Goal: Use online tool/utility: Utilize a website feature to perform a specific function

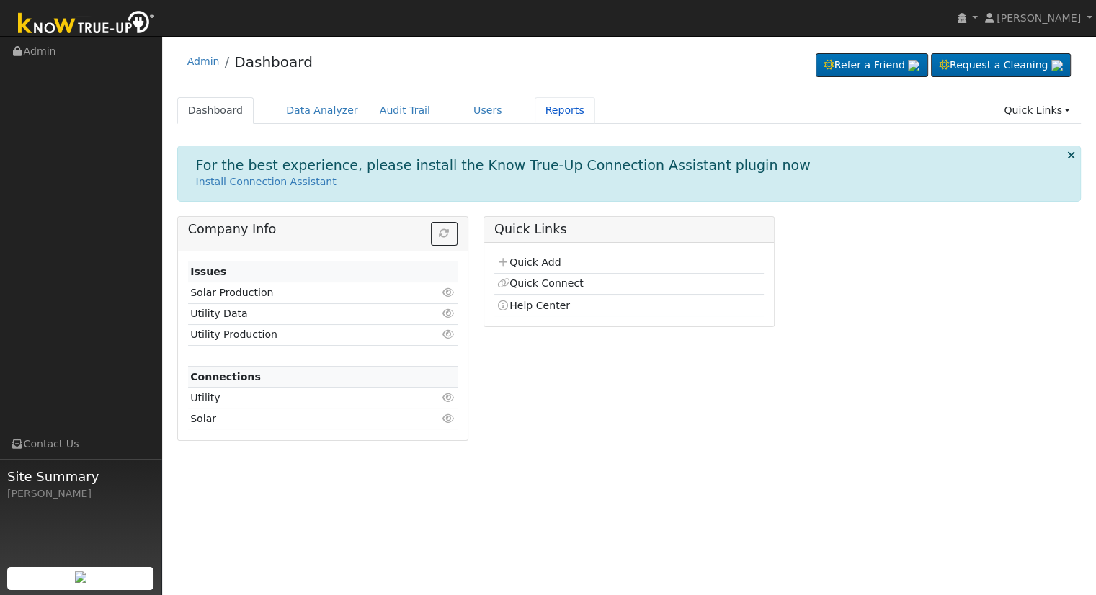
click at [534, 111] on link "Reports" at bounding box center [564, 110] width 61 height 27
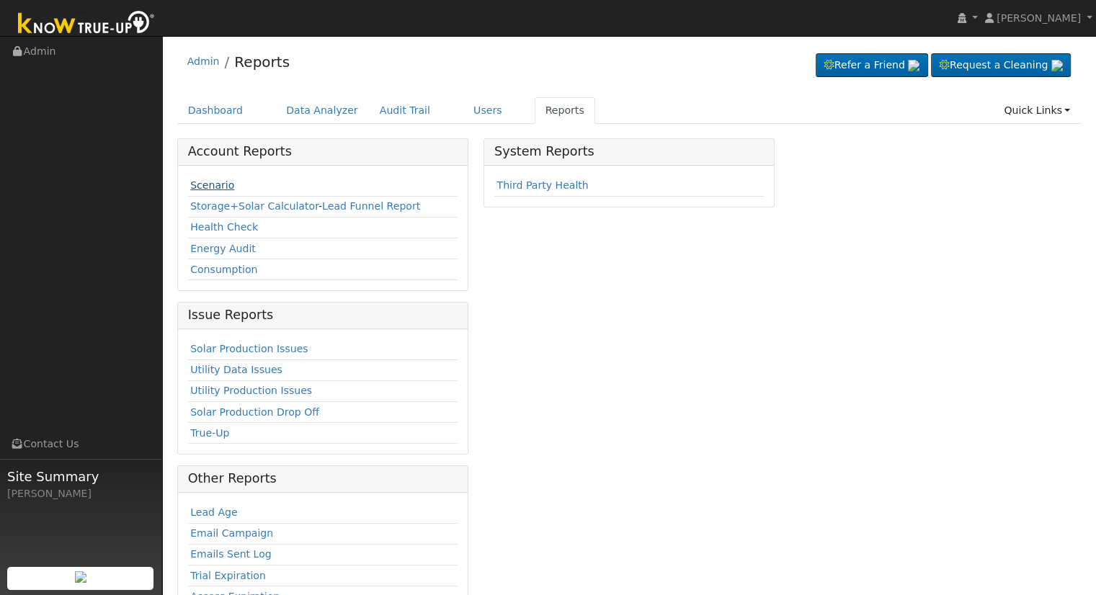
click at [196, 186] on link "Scenario" at bounding box center [212, 185] width 44 height 12
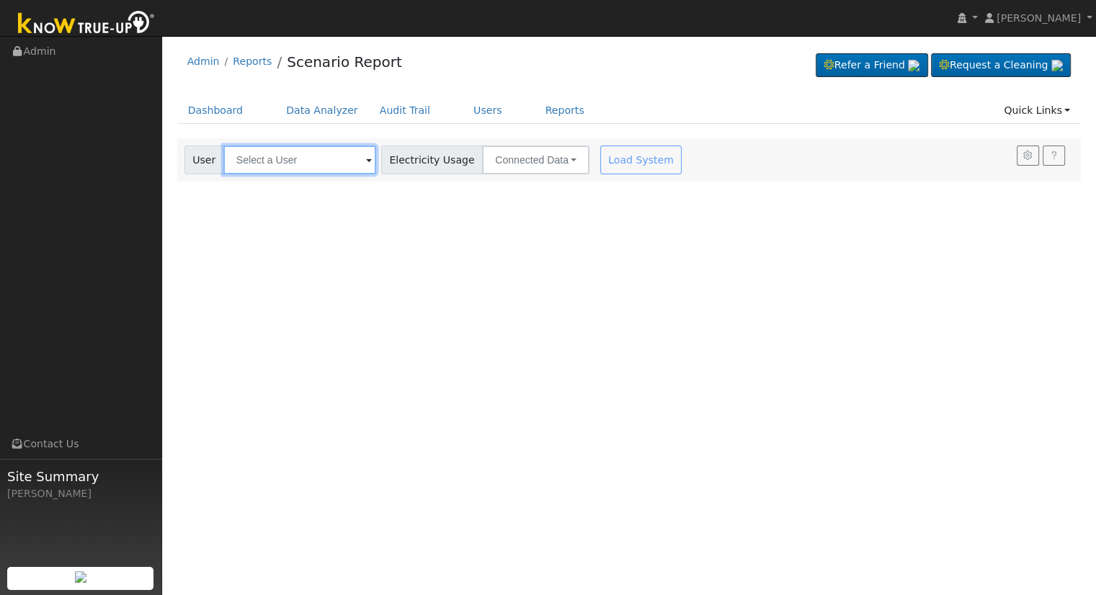
click at [264, 149] on input "text" at bounding box center [299, 160] width 153 height 29
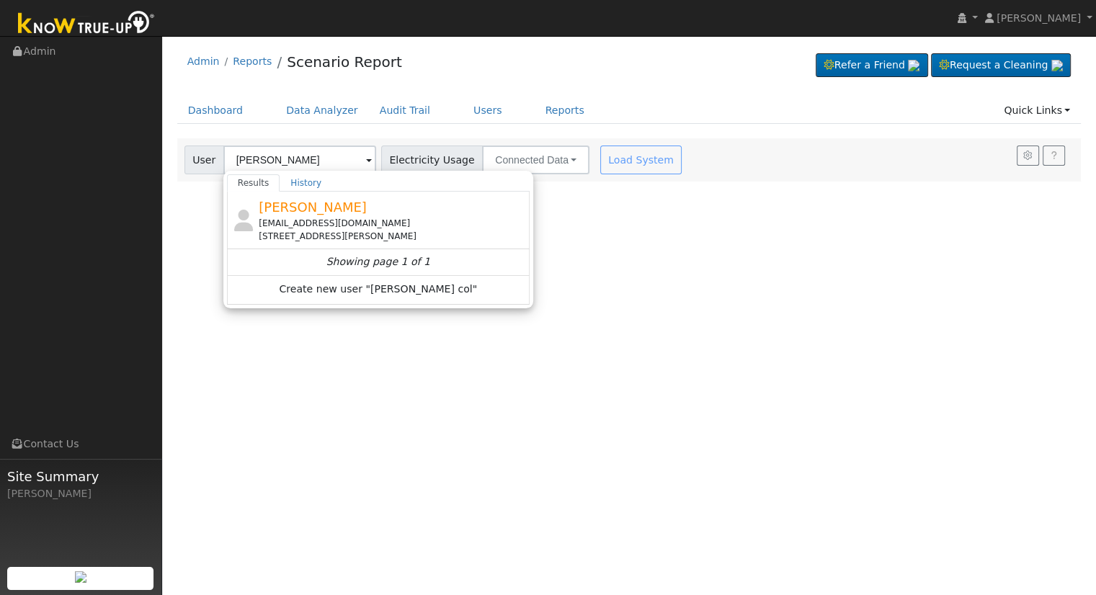
click at [302, 211] on span "[PERSON_NAME]" at bounding box center [313, 207] width 108 height 15
type input "[PERSON_NAME]"
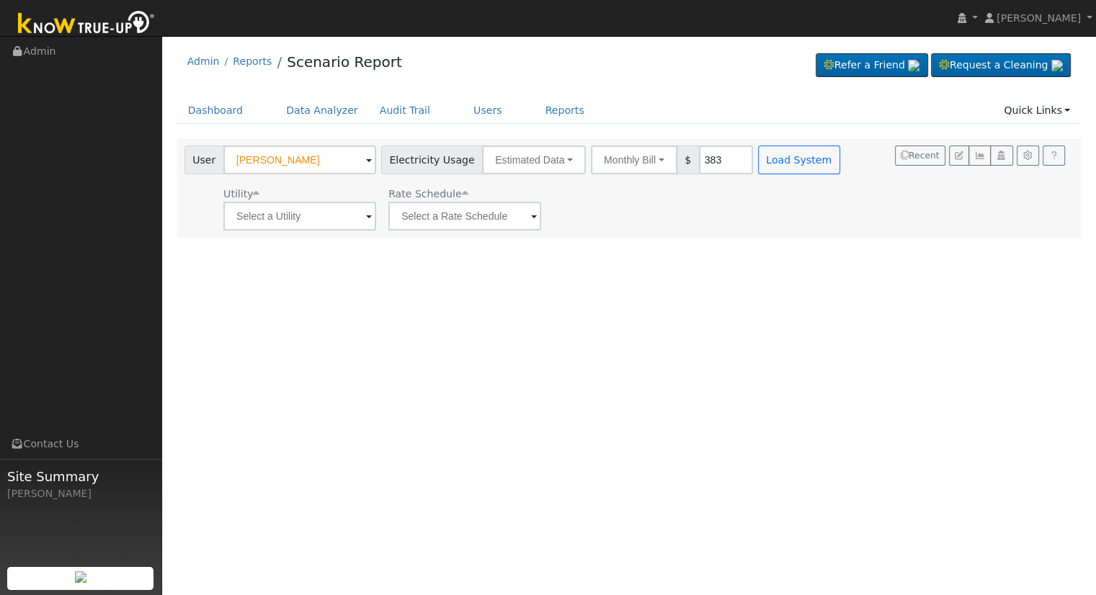
click at [532, 127] on div "Dashboard Data Analyzer Audit Trail Users Reports Quick Links Quick Add Quick C…" at bounding box center [629, 117] width 904 height 41
click at [526, 159] on button "Estimated Data" at bounding box center [534, 160] width 104 height 29
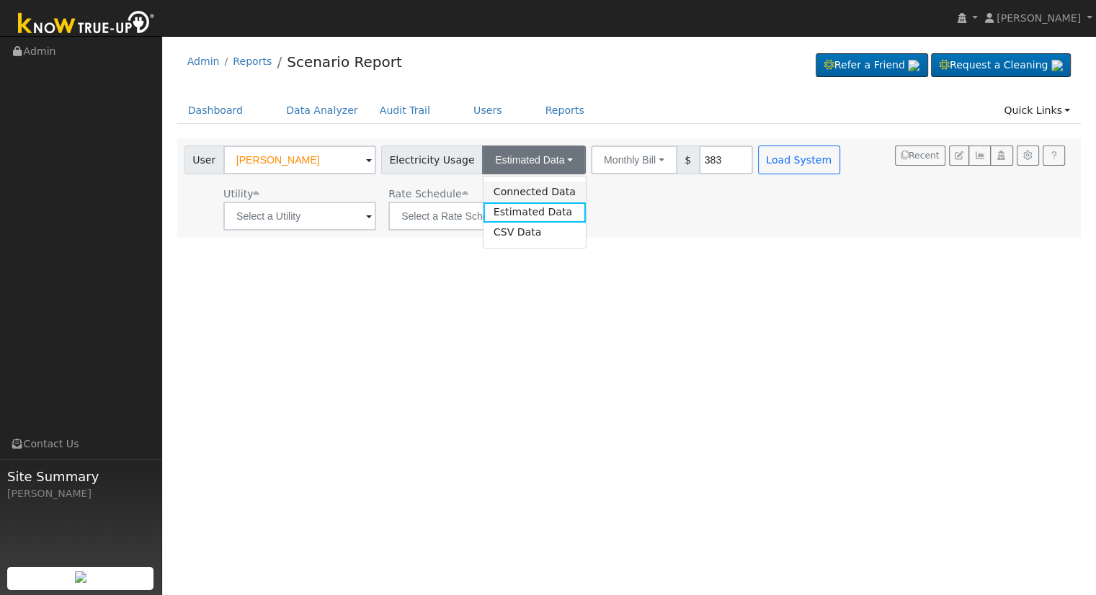
click at [524, 193] on link "Connected Data" at bounding box center [534, 192] width 102 height 20
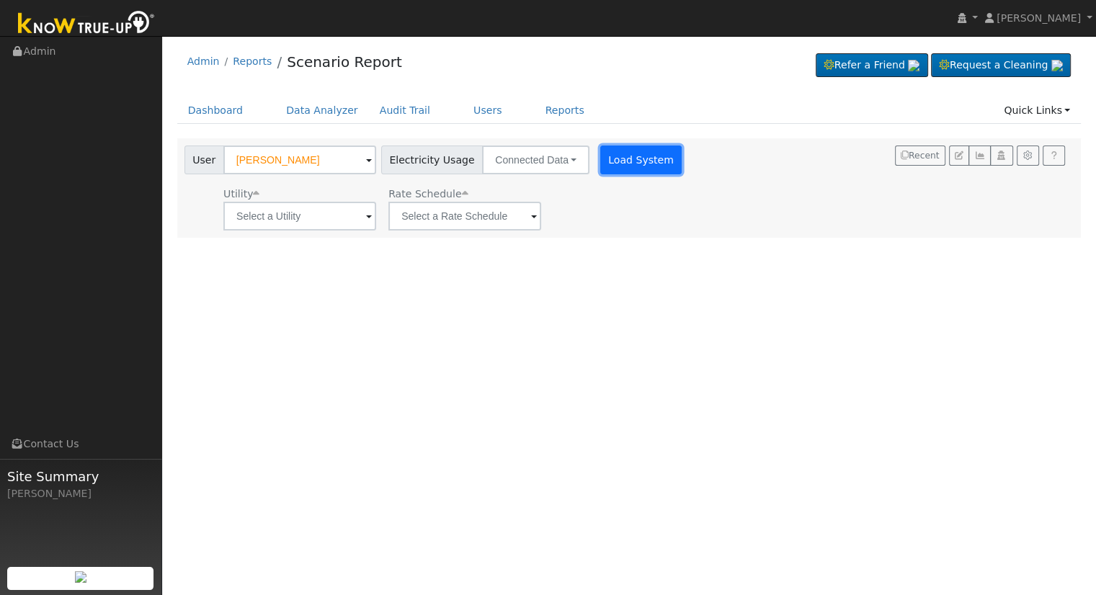
click at [645, 168] on button "Load System" at bounding box center [641, 160] width 82 height 29
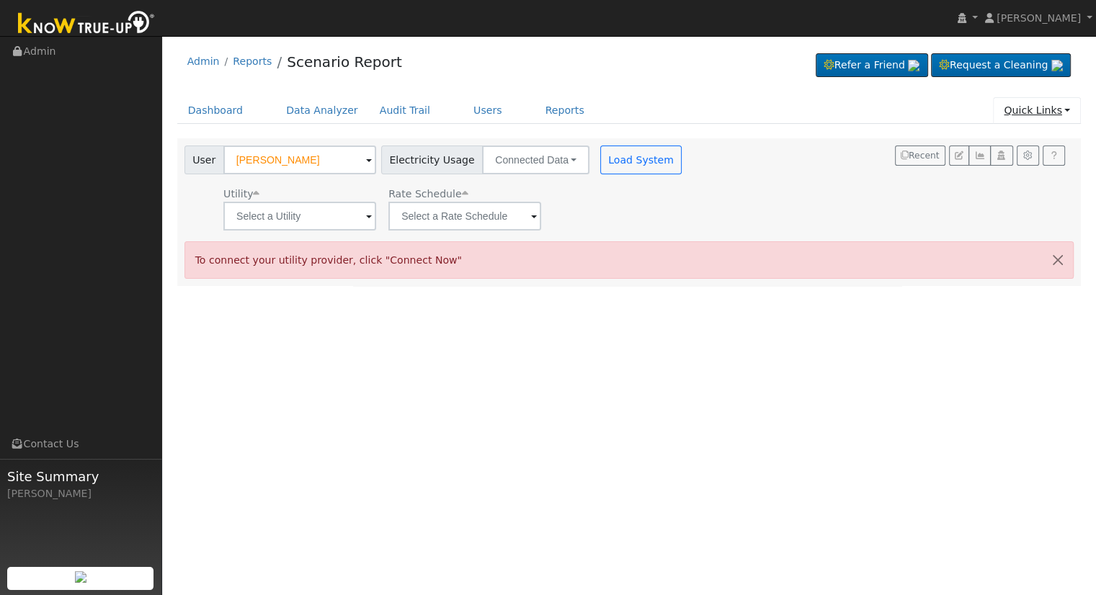
click at [1020, 123] on link "Quick Links" at bounding box center [1037, 110] width 88 height 27
click at [1024, 117] on link "Quick Links" at bounding box center [1037, 110] width 88 height 27
click at [1020, 102] on link "Quick Links" at bounding box center [1037, 110] width 88 height 27
click at [1010, 156] on link "Quick Connect" at bounding box center [1026, 161] width 107 height 20
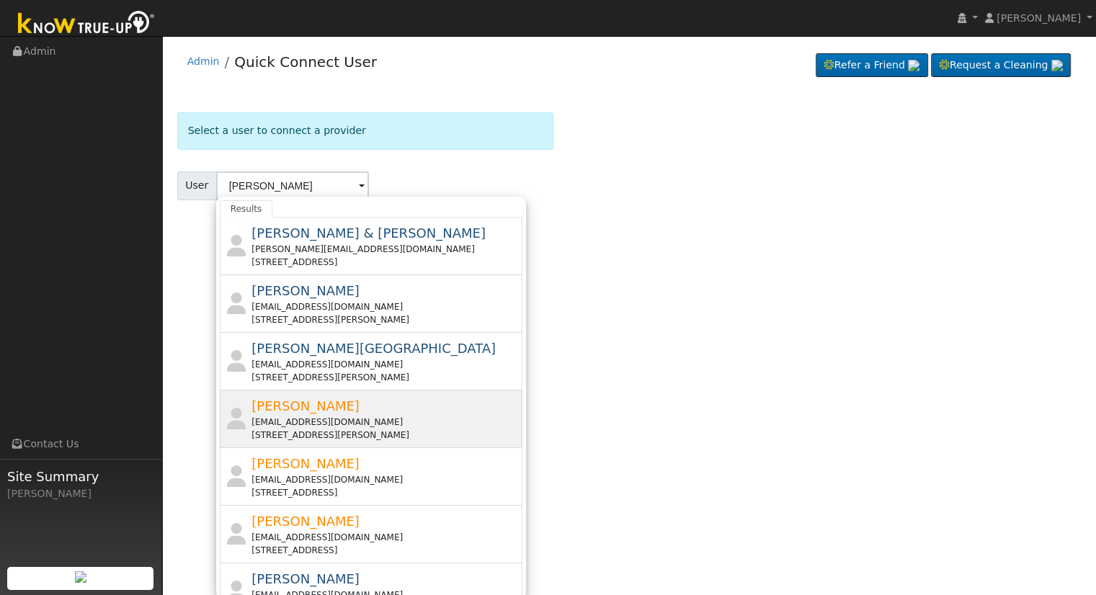
click at [300, 399] on span "[PERSON_NAME]" at bounding box center [305, 405] width 108 height 15
type input "[PERSON_NAME]"
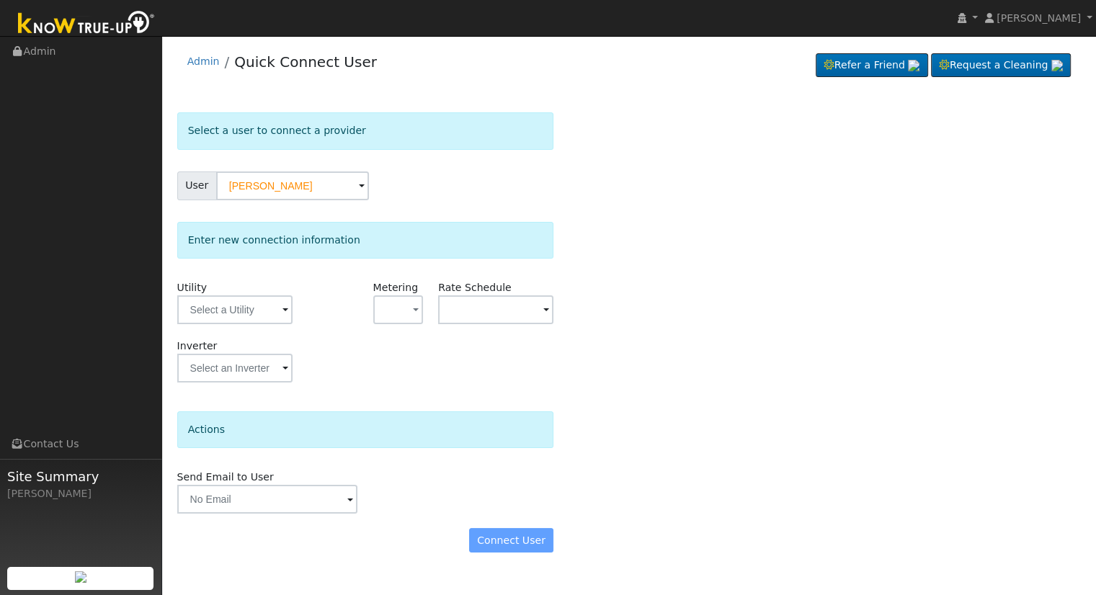
click at [282, 305] on span at bounding box center [285, 311] width 6 height 17
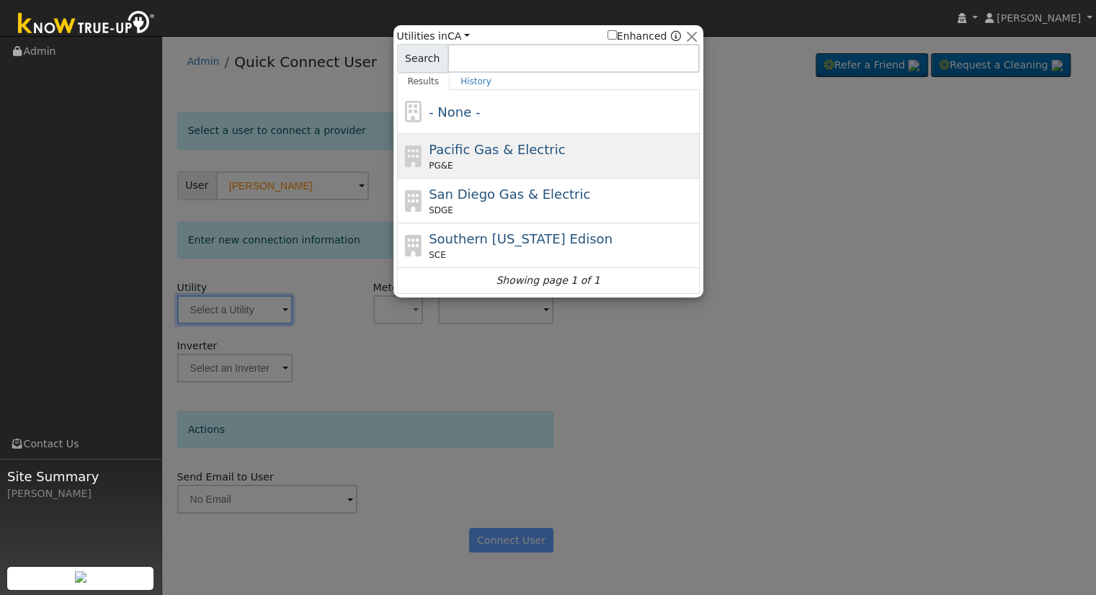
click at [478, 148] on span "Pacific Gas & Electric" at bounding box center [497, 149] width 136 height 15
type input "PG&E"
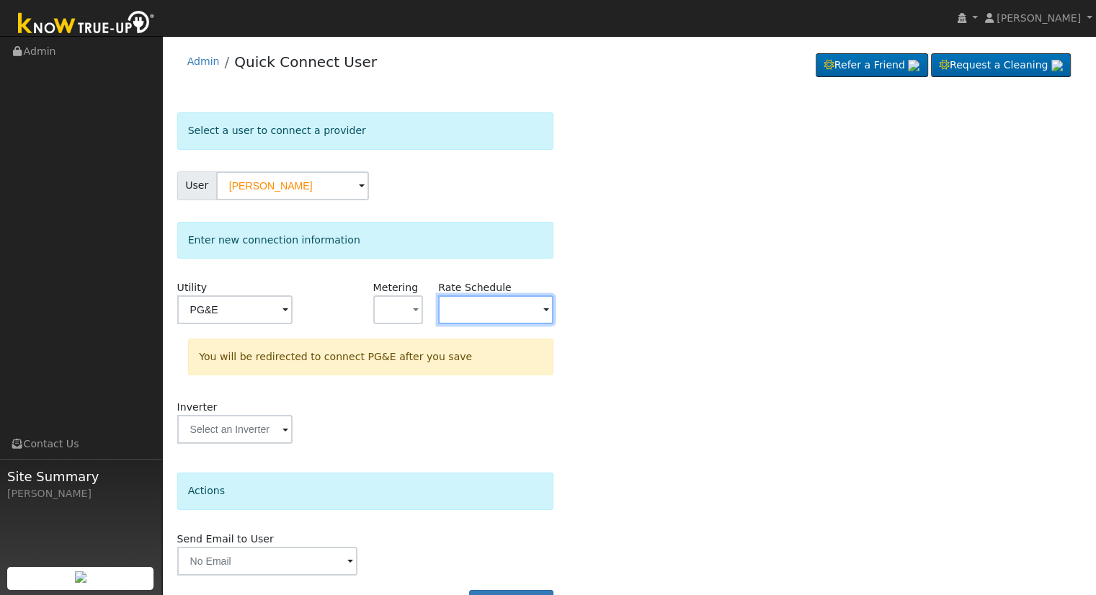
click at [488, 299] on input "text" at bounding box center [495, 309] width 115 height 29
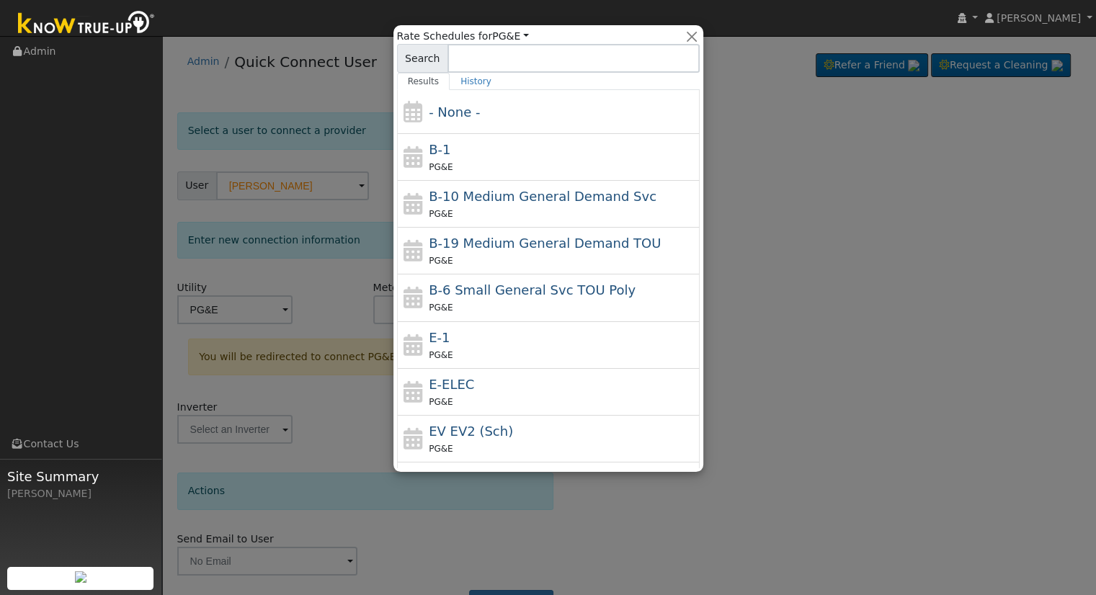
click at [489, 375] on div "E-ELEC PG&E" at bounding box center [562, 392] width 267 height 35
type input "E-ELEC"
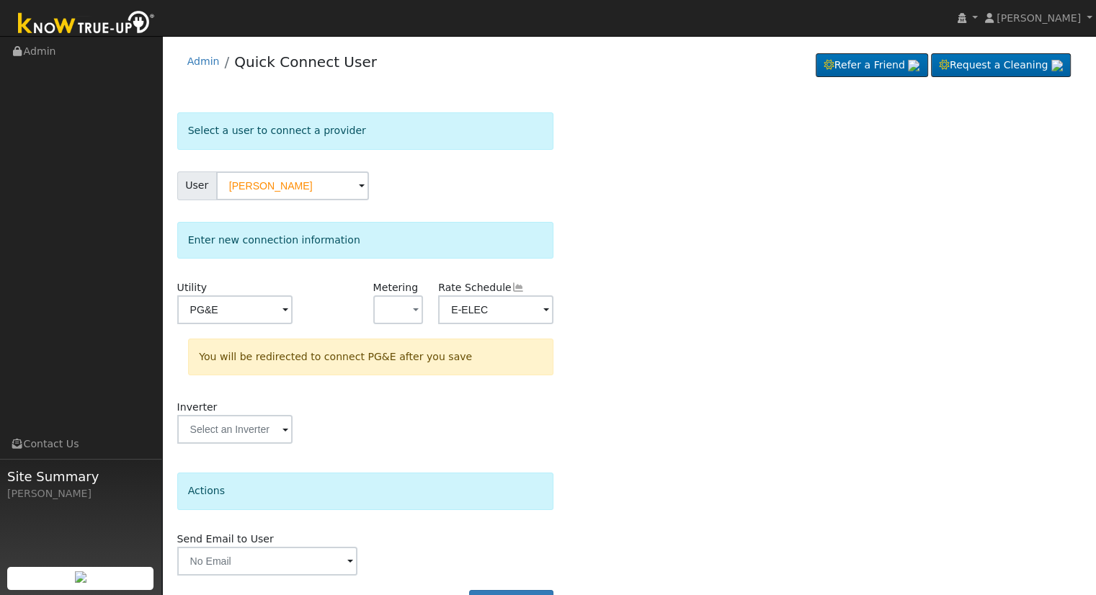
scroll to position [40, 0]
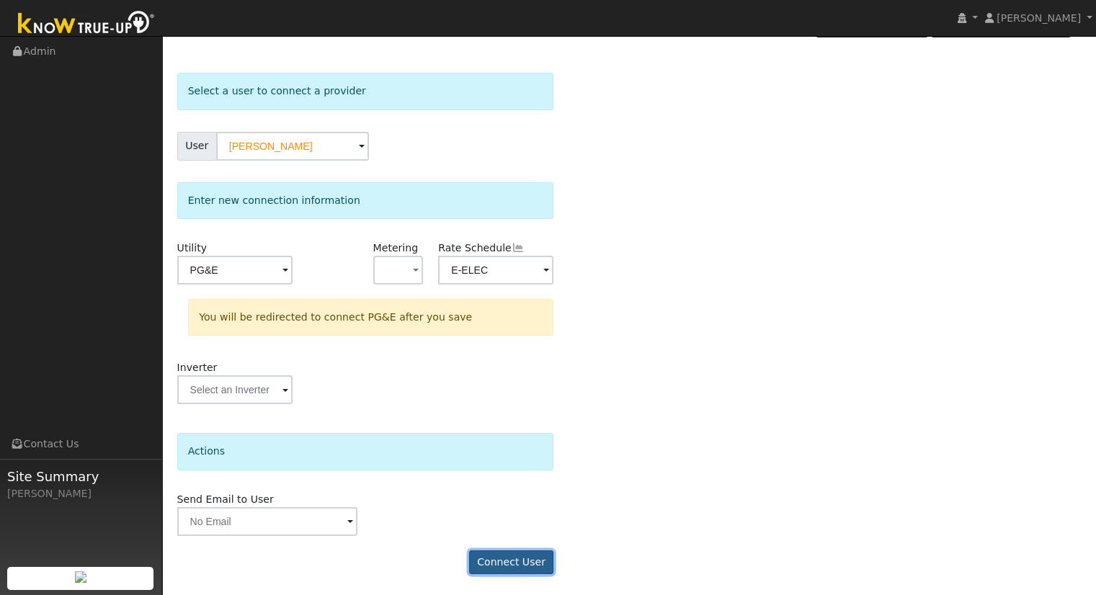
click at [530, 563] on button "Connect User" at bounding box center [511, 562] width 85 height 24
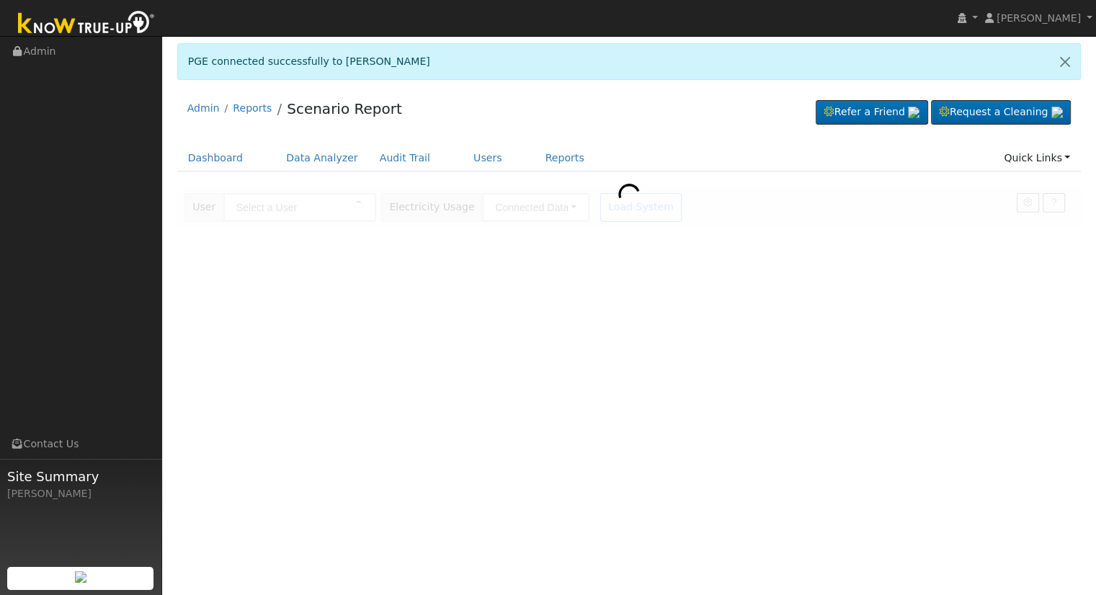
type input "[PERSON_NAME]"
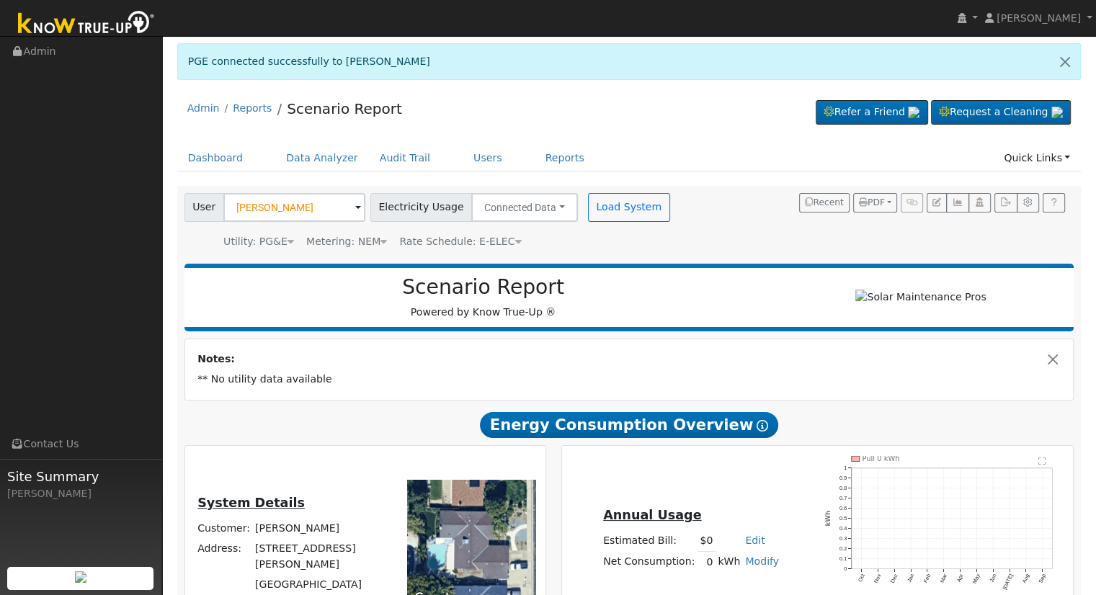
click at [766, 341] on div "Scenario Report Powered by Know True-Up ® Notes: ** No utility data available E…" at bounding box center [629, 533] width 904 height 555
click at [609, 212] on button "Load System" at bounding box center [629, 207] width 82 height 29
click at [614, 216] on button "Load System" at bounding box center [629, 207] width 82 height 29
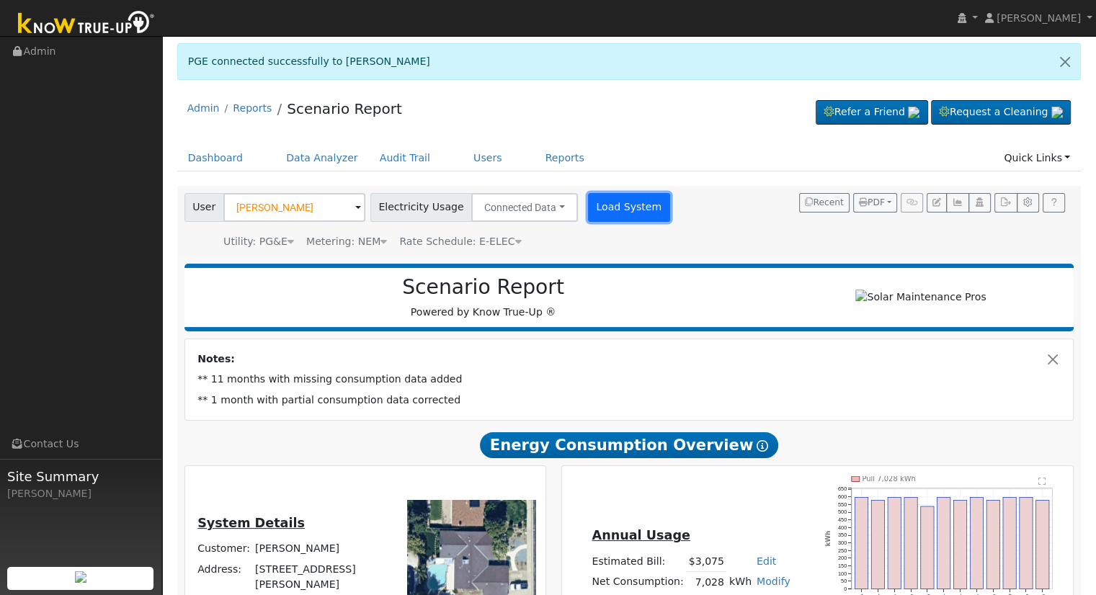
click at [589, 209] on button "Load System" at bounding box center [629, 207] width 82 height 29
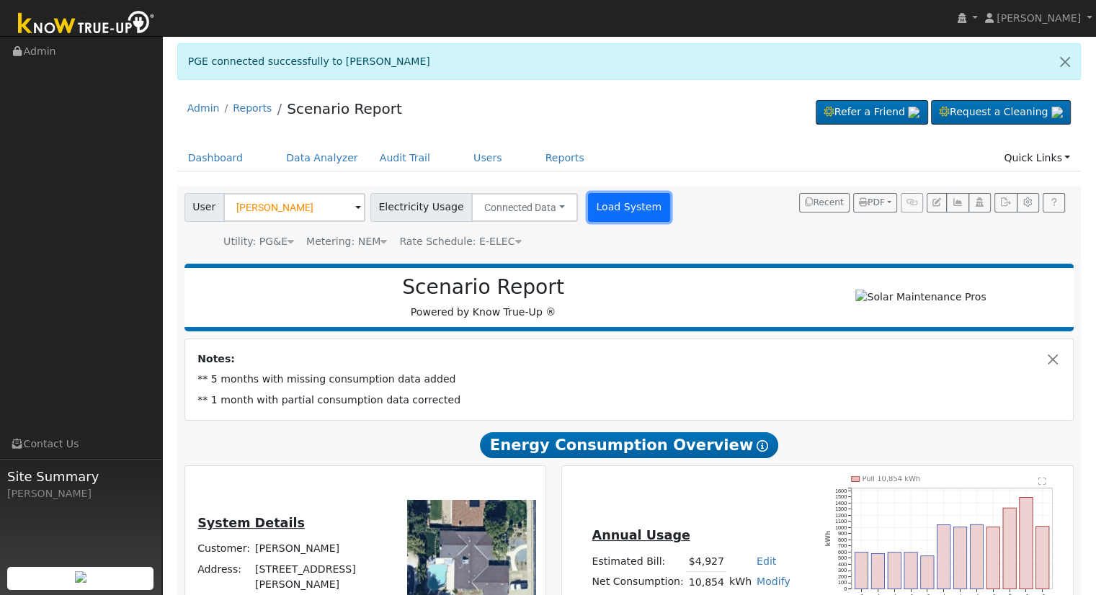
click at [614, 194] on button "Load System" at bounding box center [629, 207] width 82 height 29
click at [621, 220] on button "Load System" at bounding box center [629, 207] width 82 height 29
click at [624, 206] on button "Load System" at bounding box center [629, 207] width 82 height 29
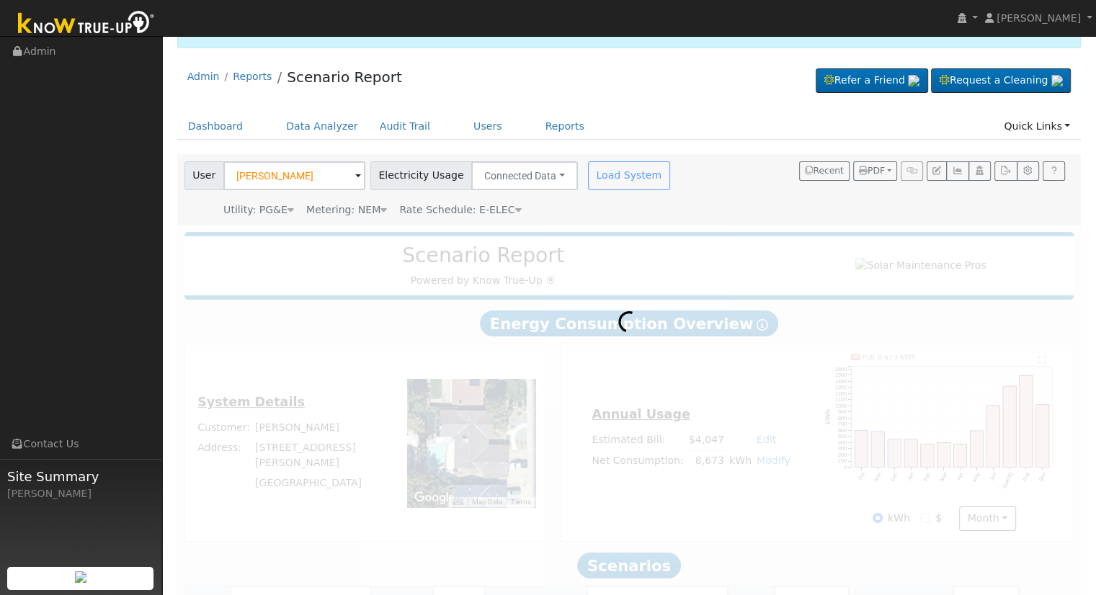
scroll to position [37, 0]
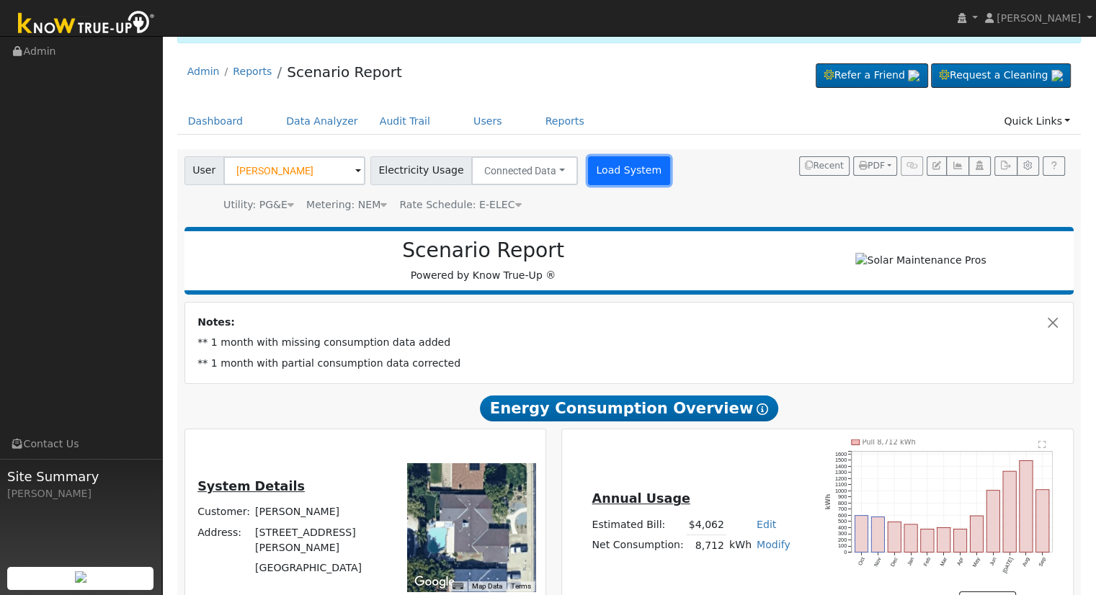
click at [633, 159] on button "Load System" at bounding box center [629, 170] width 82 height 29
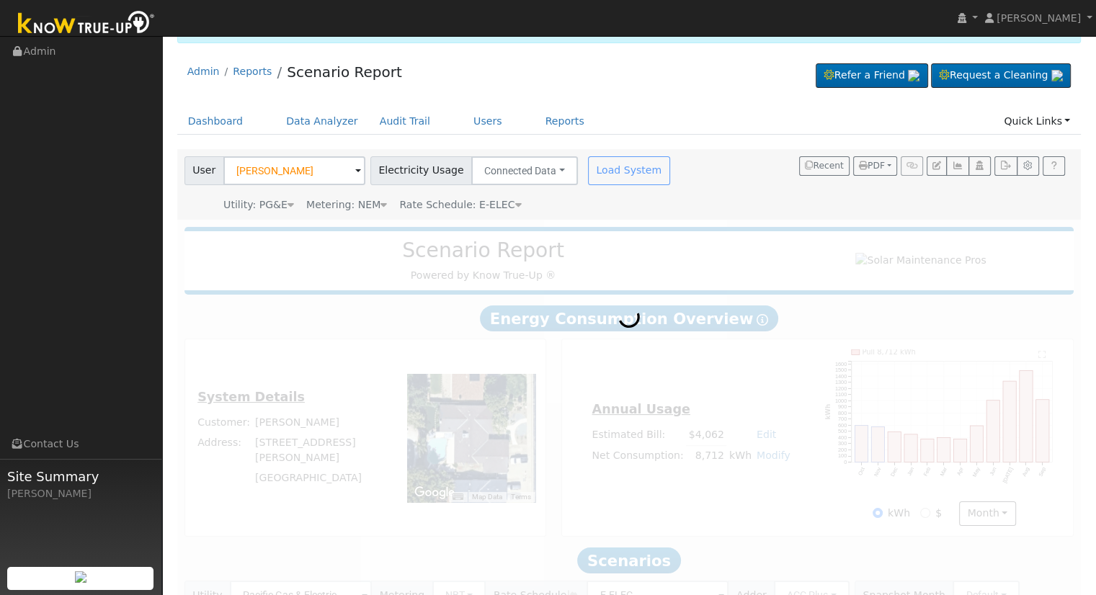
click at [632, 174] on div "Load System" at bounding box center [630, 170] width 91 height 29
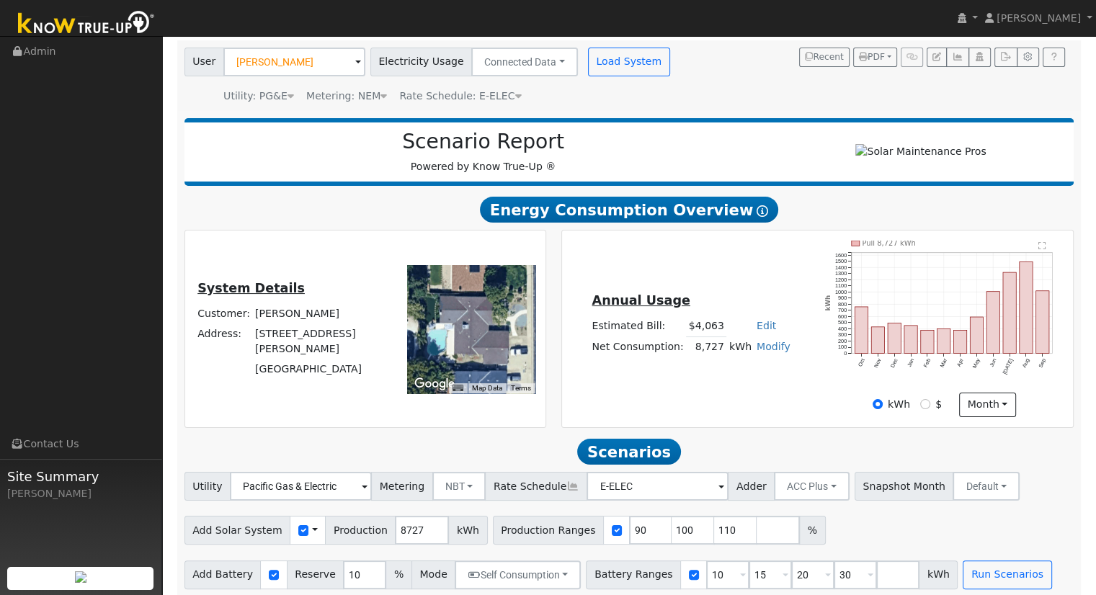
scroll to position [153, 0]
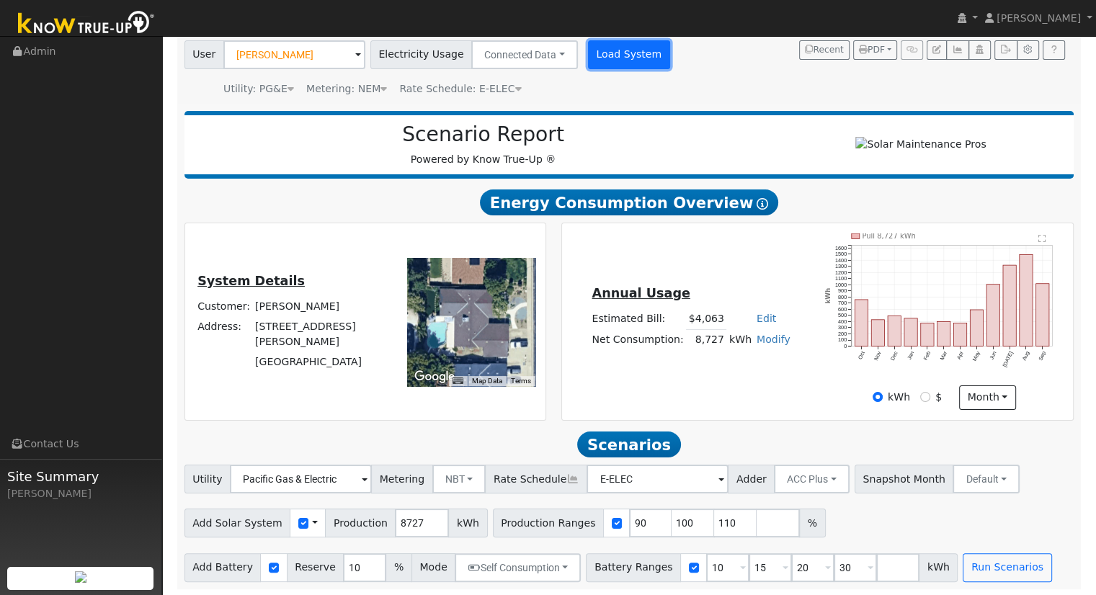
click at [620, 50] on button "Load System" at bounding box center [629, 54] width 82 height 29
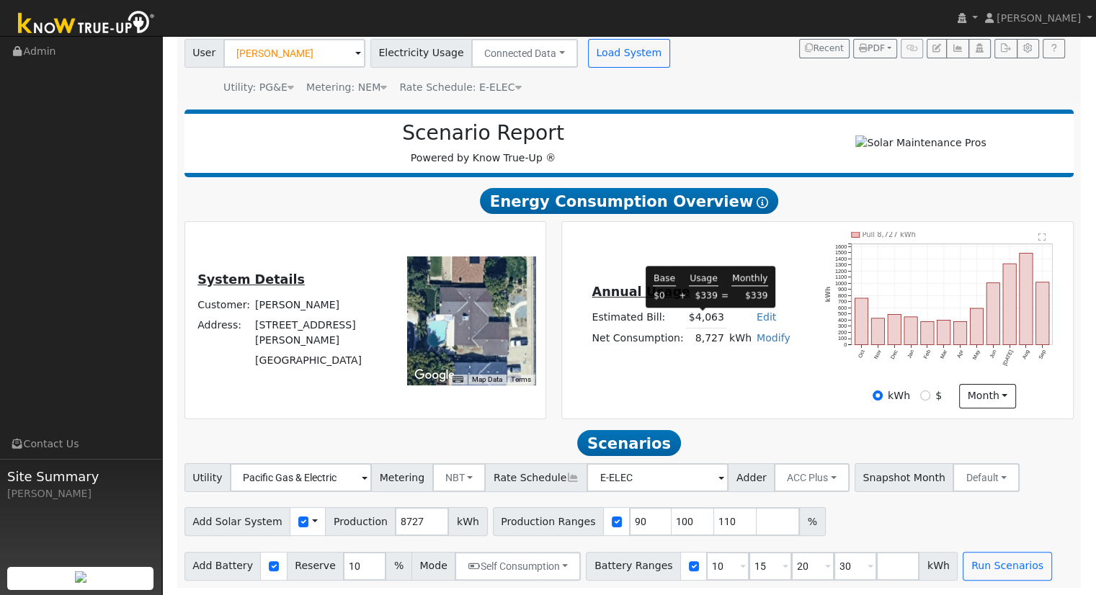
scroll to position [159, 0]
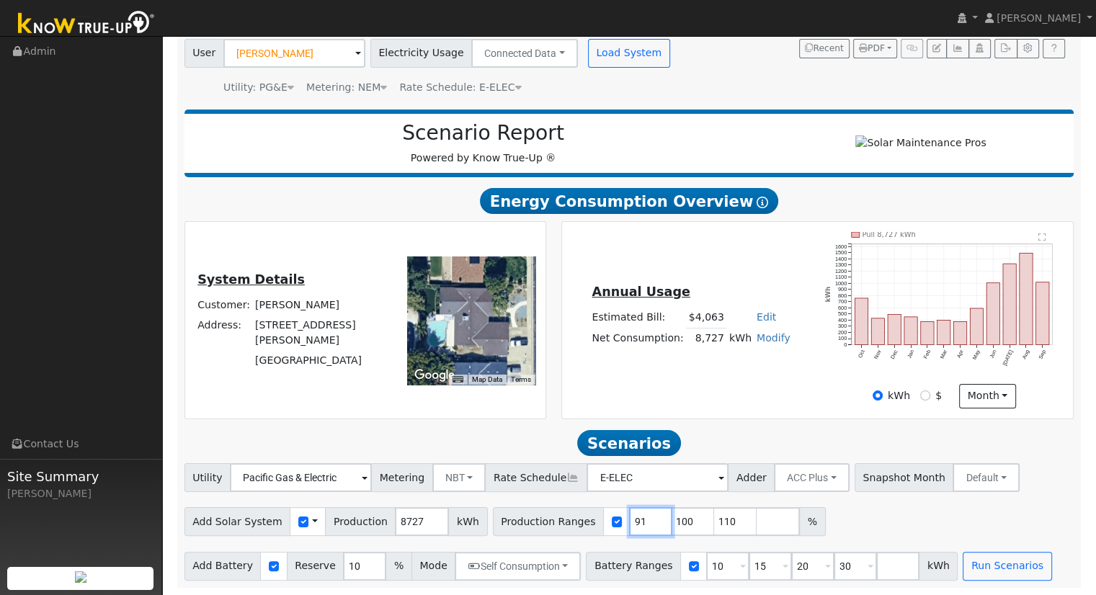
click at [630, 516] on input "91" at bounding box center [650, 521] width 43 height 29
type input "100"
type input "110"
type input "1"
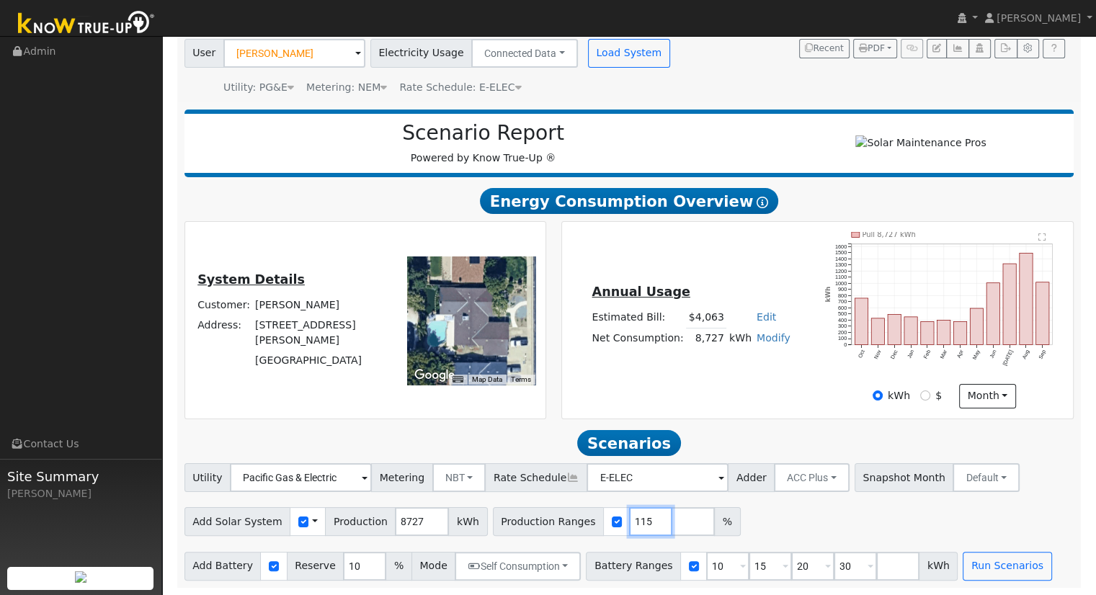
type input "115"
click at [706, 565] on input "10" at bounding box center [727, 566] width 43 height 29
type input "15"
type input "20"
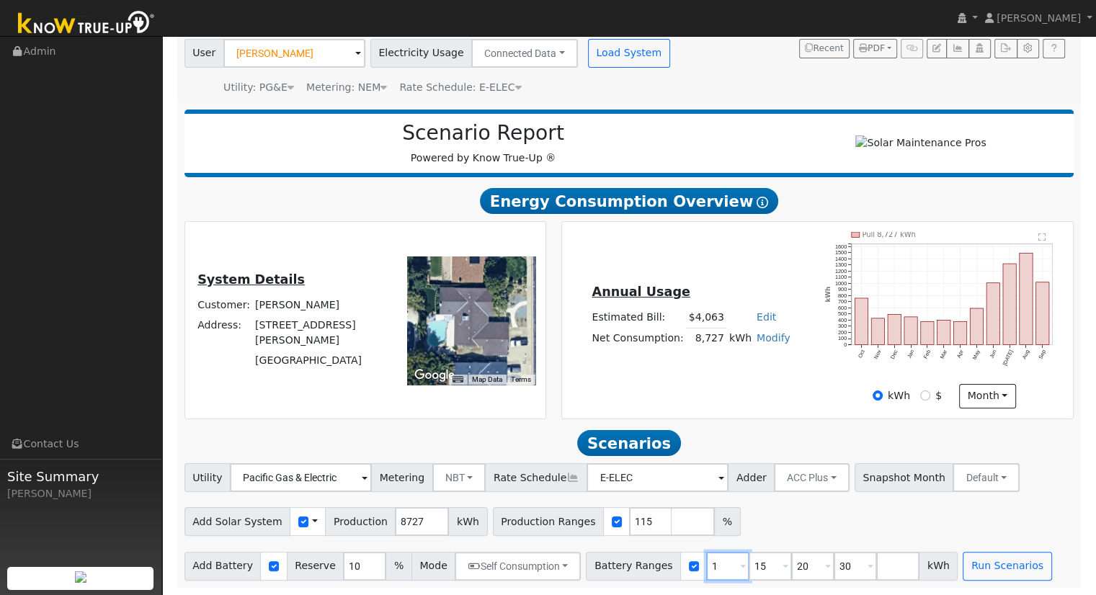
type input "30"
type input "20"
type input "30"
type input "3"
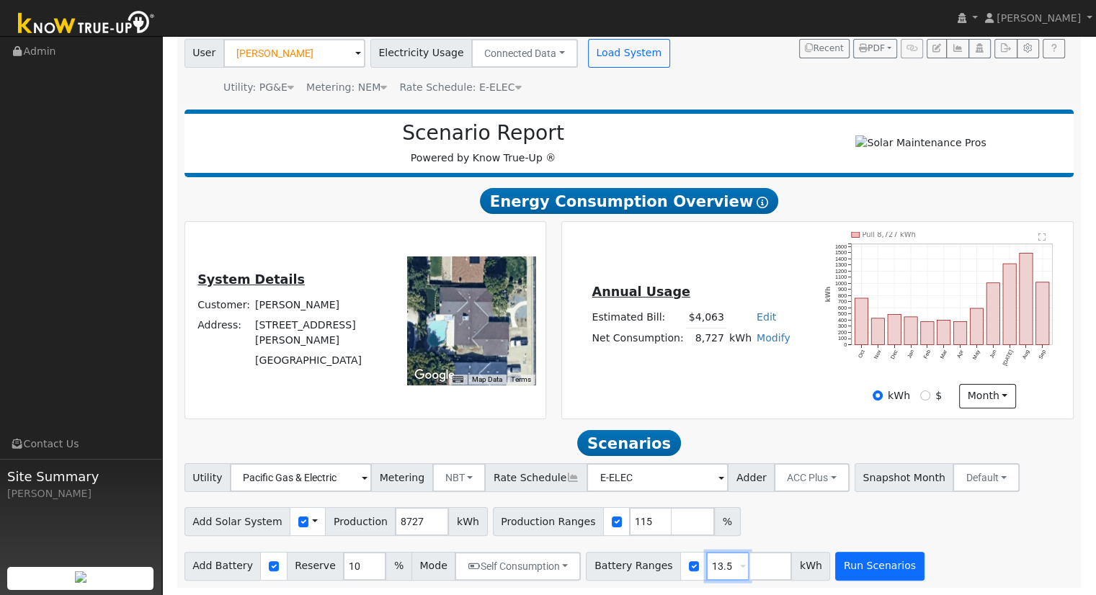
type input "13.5"
click at [835, 572] on button "Run Scenarios" at bounding box center [879, 566] width 89 height 29
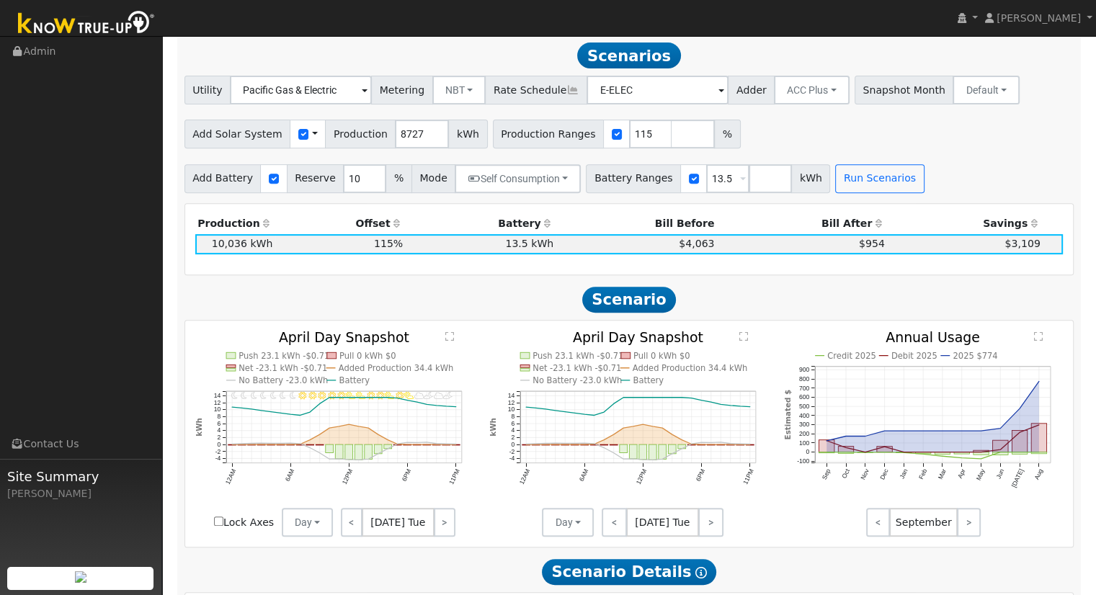
scroll to position [545, 0]
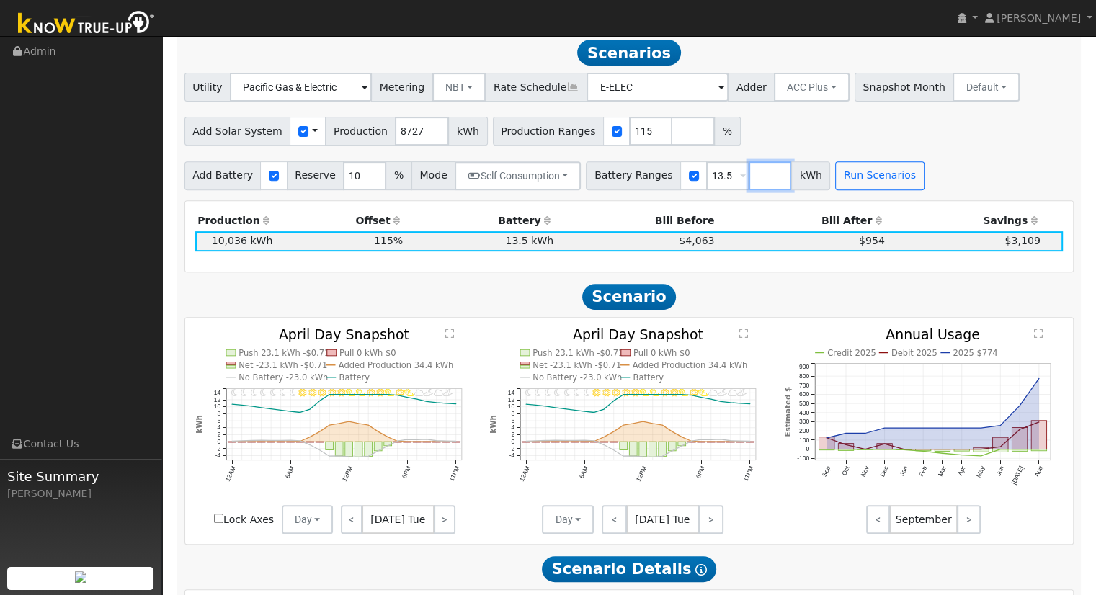
click at [748, 187] on input "number" at bounding box center [769, 175] width 43 height 29
click at [630, 132] on input "116" at bounding box center [650, 131] width 43 height 29
click at [630, 132] on input "117" at bounding box center [650, 131] width 43 height 29
type input "118"
click at [630, 132] on input "118" at bounding box center [650, 131] width 43 height 29
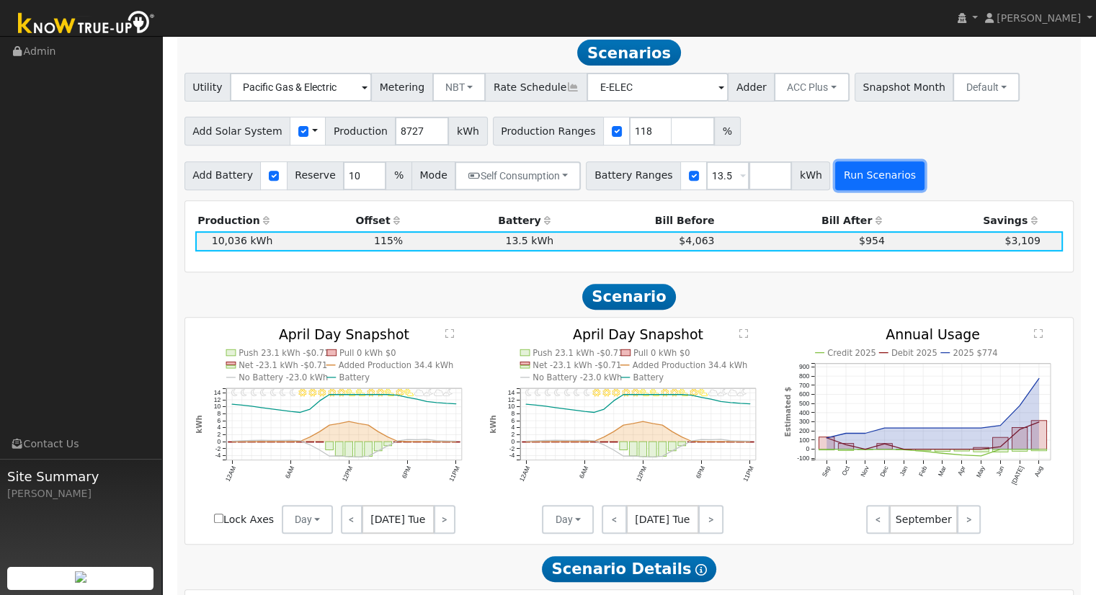
click at [841, 188] on button "Run Scenarios" at bounding box center [879, 175] width 89 height 29
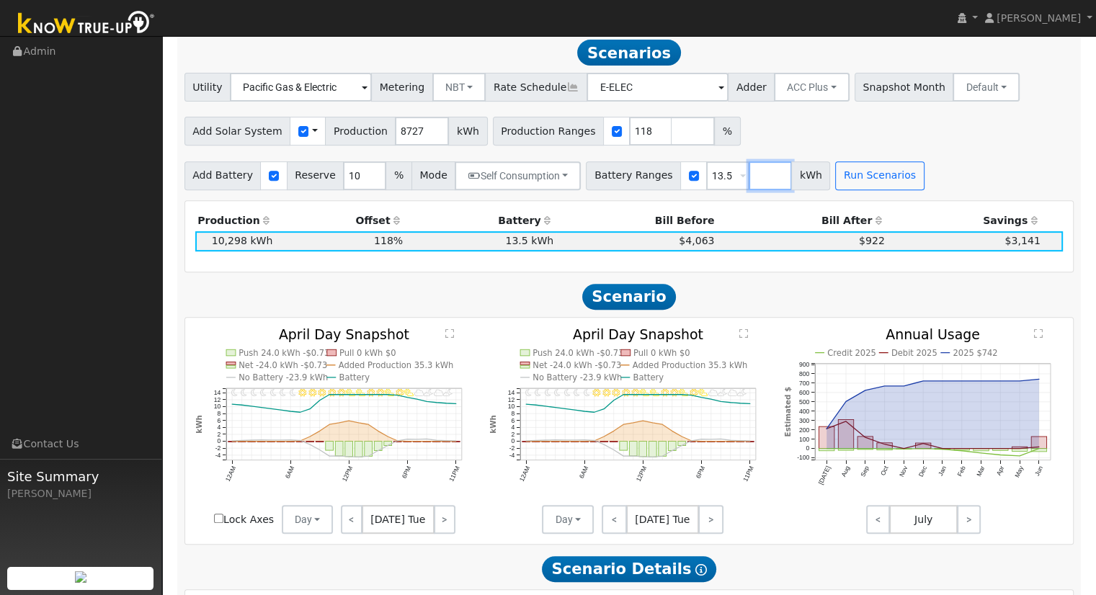
click at [748, 187] on input "number" at bounding box center [769, 175] width 43 height 29
type input "20"
click at [877, 179] on button "Run Scenarios" at bounding box center [921, 175] width 89 height 29
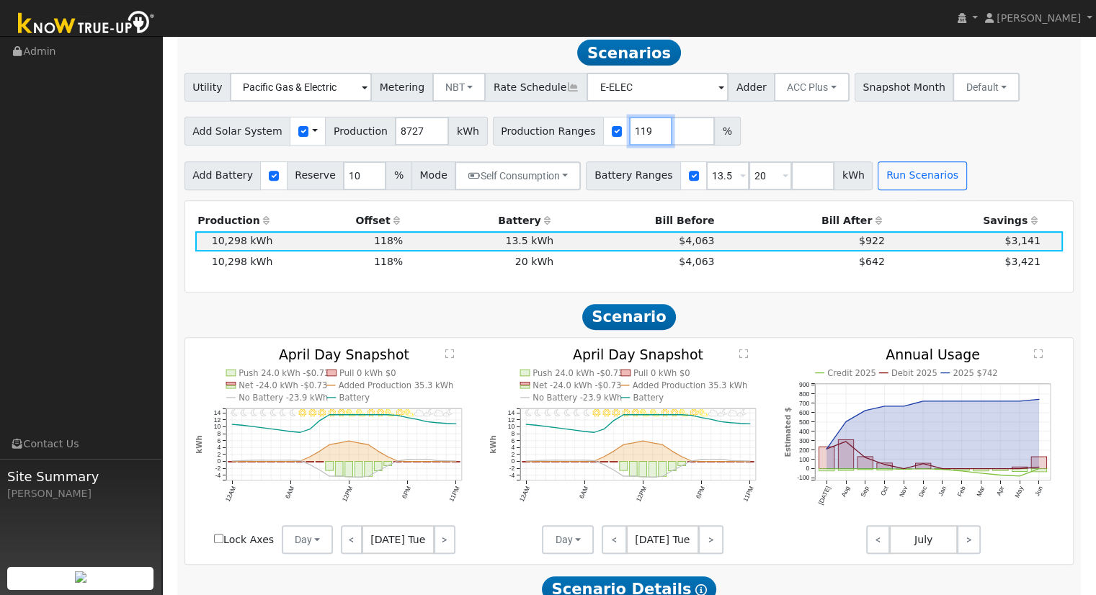
click at [631, 132] on input "119" at bounding box center [650, 131] width 43 height 29
click at [631, 132] on input "120" at bounding box center [650, 131] width 43 height 29
click at [631, 132] on input "121" at bounding box center [650, 131] width 43 height 29
click at [879, 170] on button "Run Scenarios" at bounding box center [921, 175] width 89 height 29
type input "120"
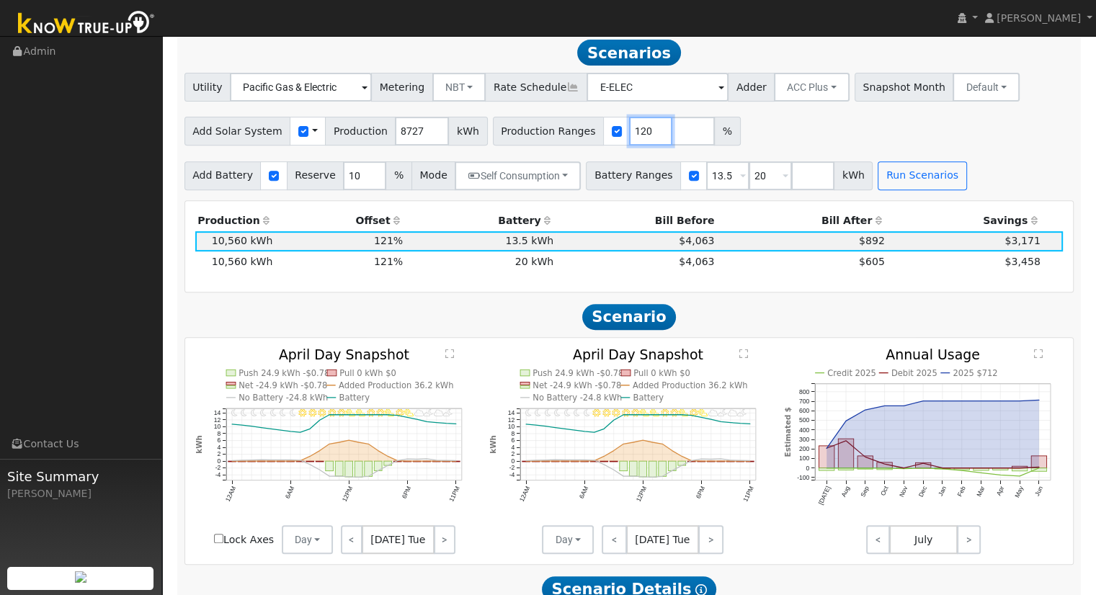
click at [630, 137] on input "120" at bounding box center [650, 131] width 43 height 29
click at [905, 179] on button "Run Scenarios" at bounding box center [921, 175] width 89 height 29
click at [539, 180] on button "Self Consumption" at bounding box center [518, 175] width 126 height 29
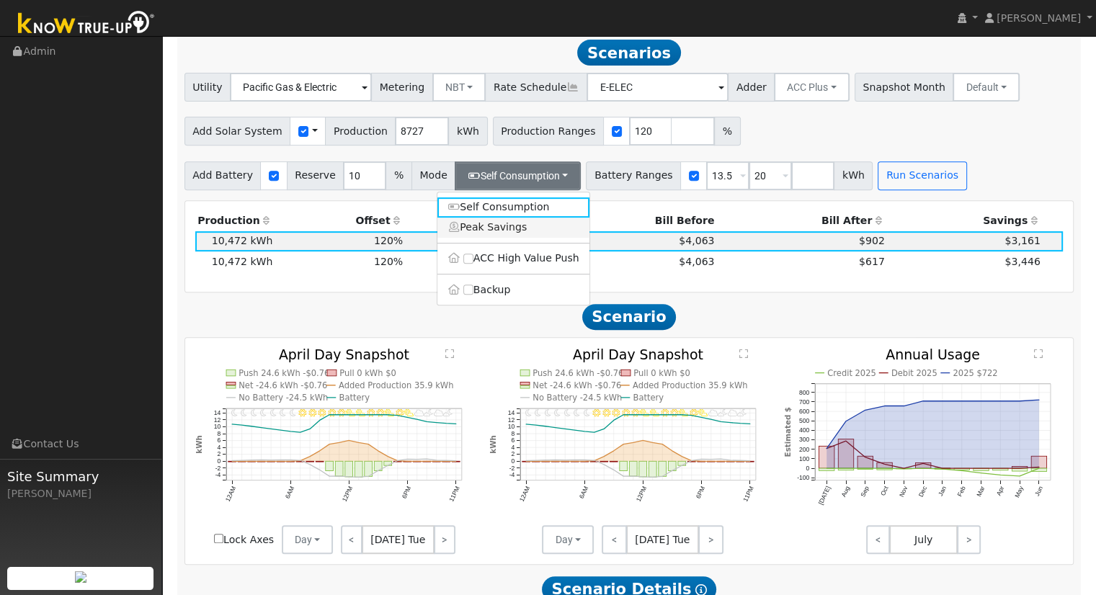
click at [532, 237] on link "Peak Savings" at bounding box center [513, 228] width 152 height 20
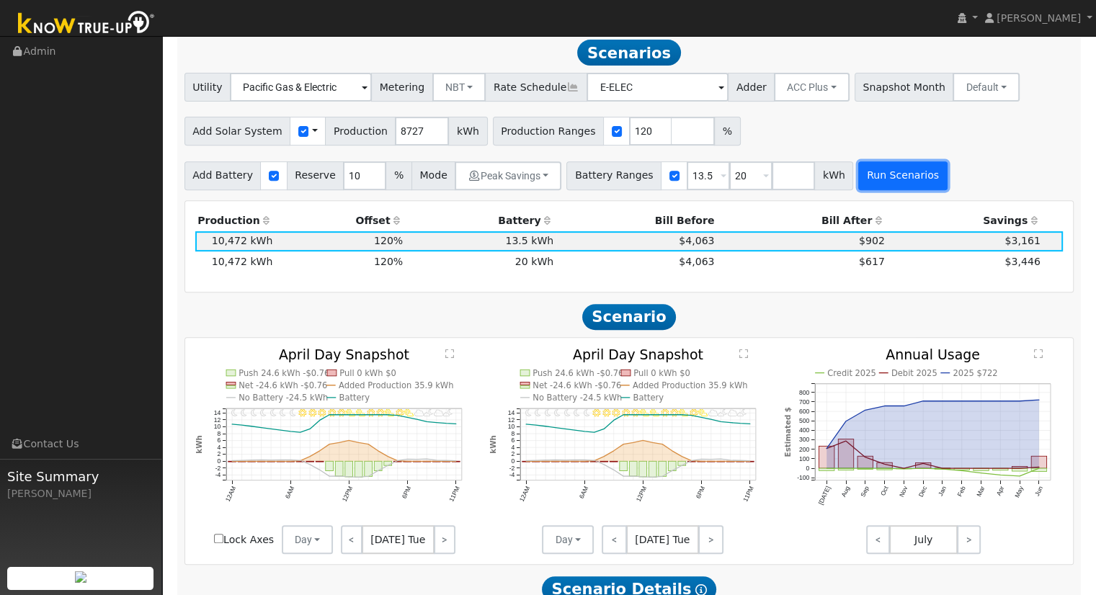
click at [858, 175] on button "Run Scenarios" at bounding box center [902, 175] width 89 height 29
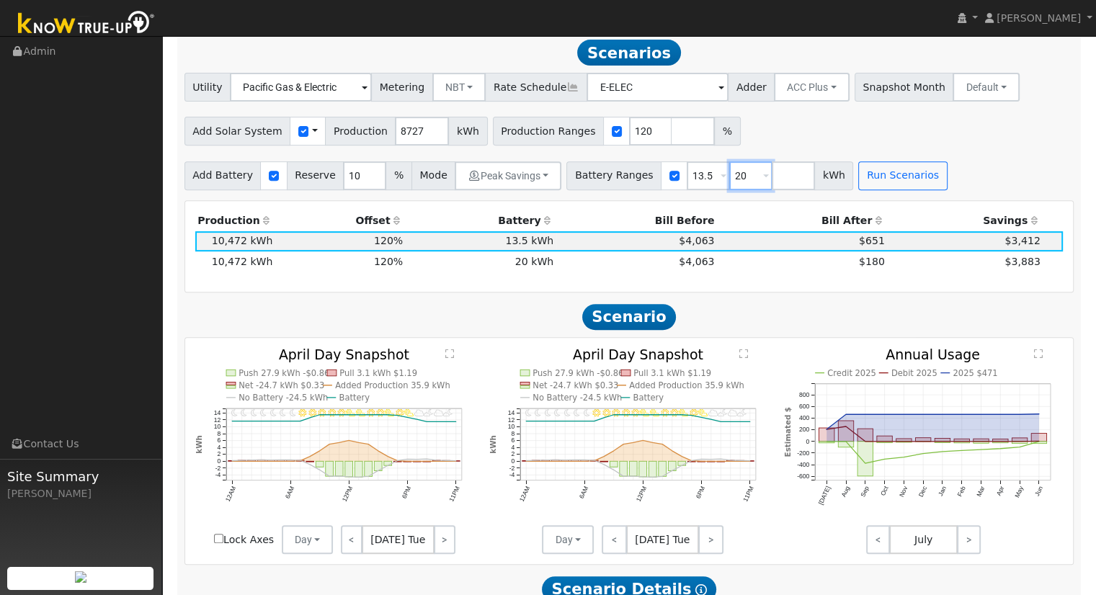
click at [729, 176] on input "20" at bounding box center [750, 175] width 43 height 29
type input "2"
click at [820, 186] on button "Run Scenarios" at bounding box center [859, 175] width 89 height 29
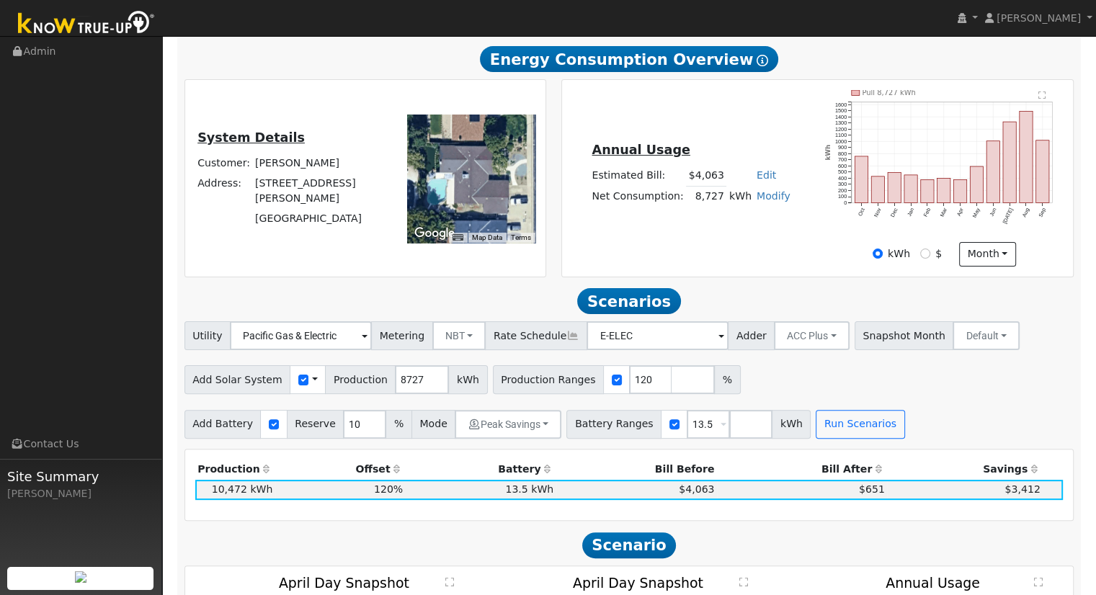
scroll to position [295, 0]
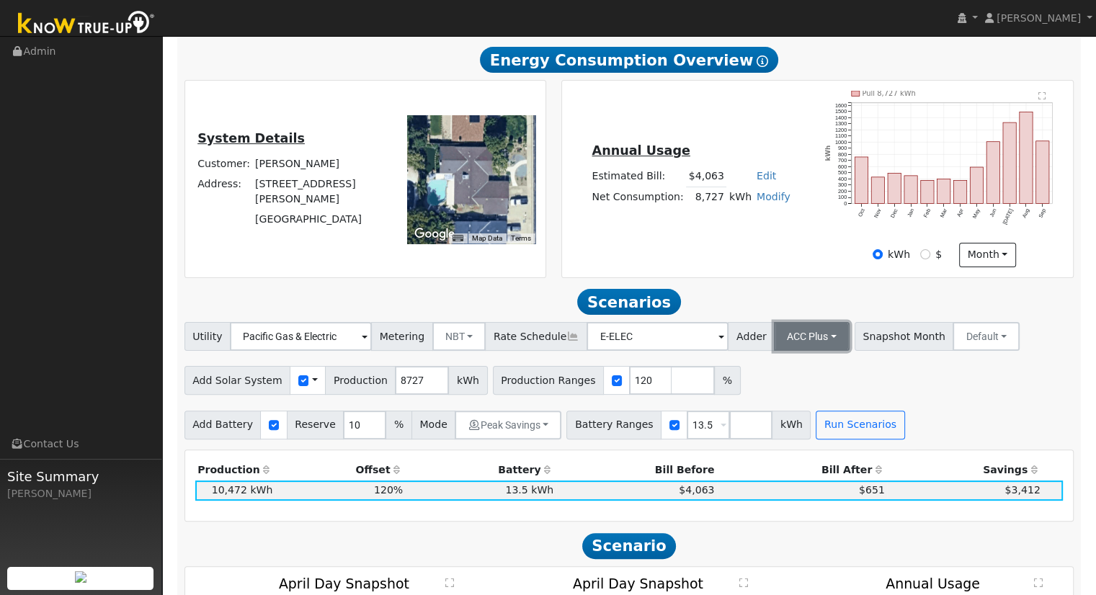
click at [778, 340] on button "ACC Plus" at bounding box center [812, 336] width 76 height 29
click at [760, 419] on link "SB-535" at bounding box center [796, 409] width 100 height 20
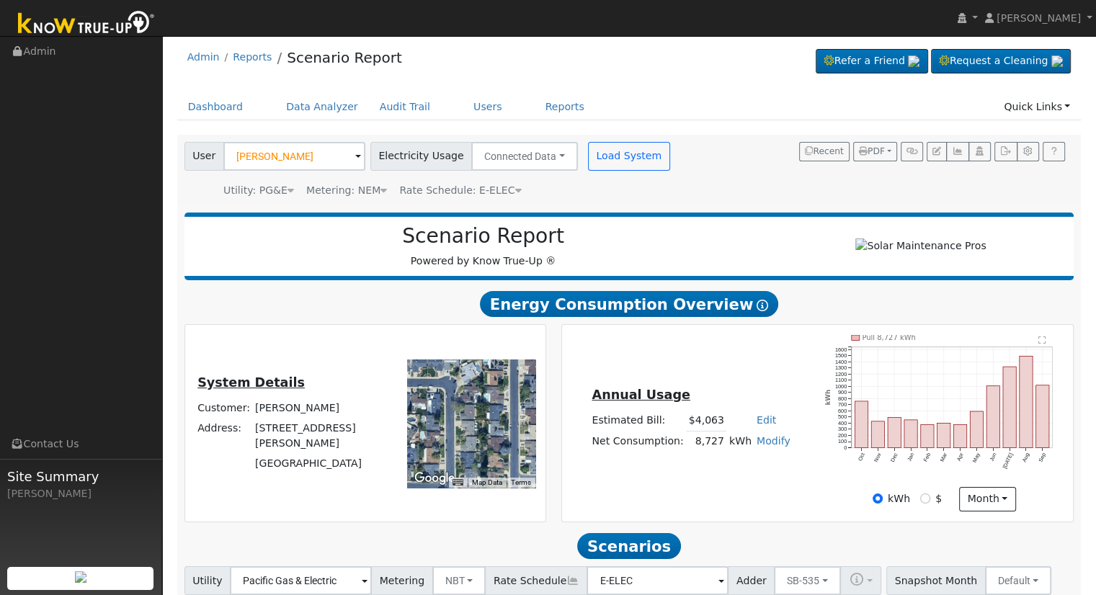
scroll to position [37, 0]
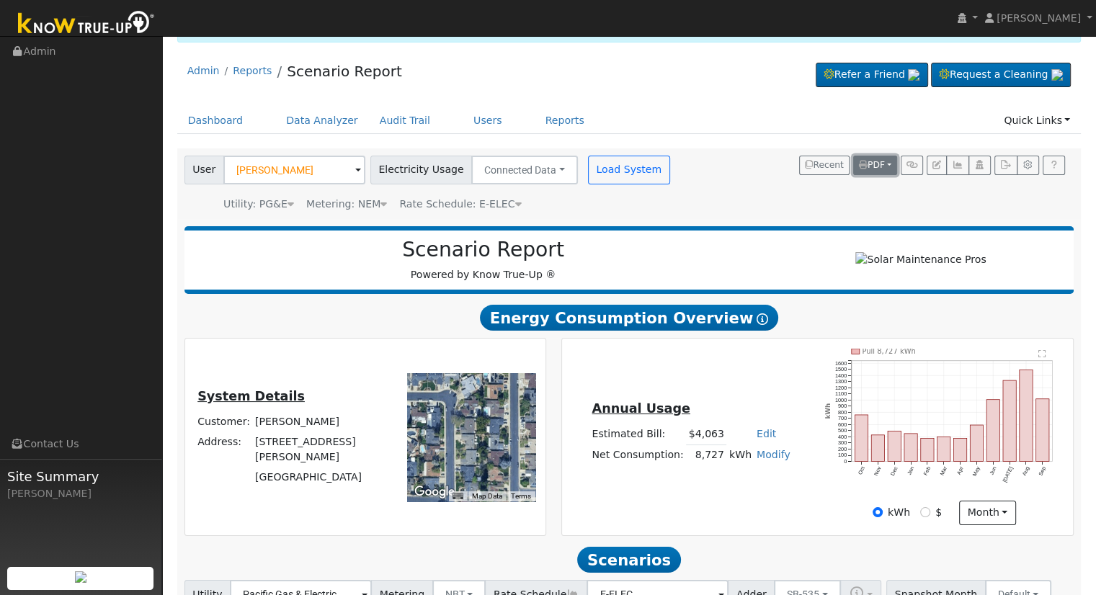
click at [876, 166] on span "PDF" at bounding box center [872, 165] width 26 height 10
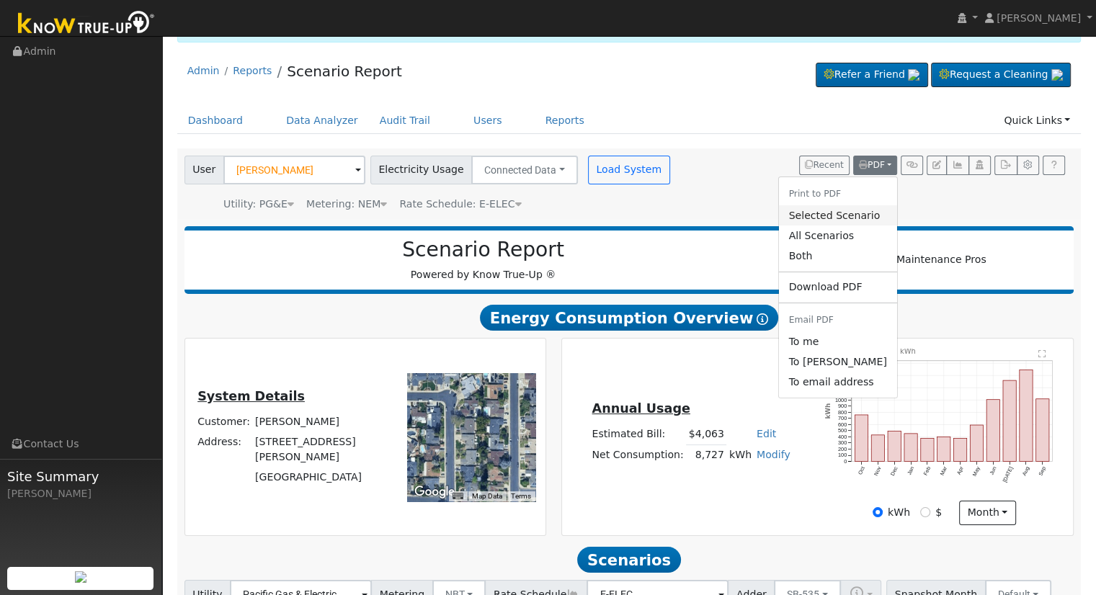
click at [833, 207] on link "Selected Scenario" at bounding box center [837, 215] width 118 height 20
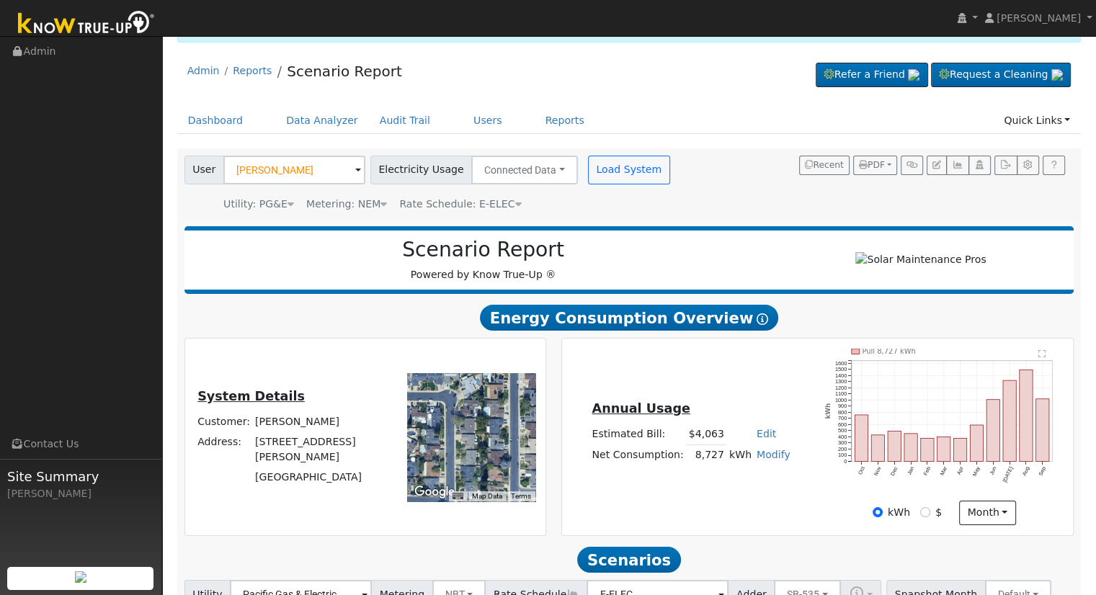
scroll to position [241, 0]
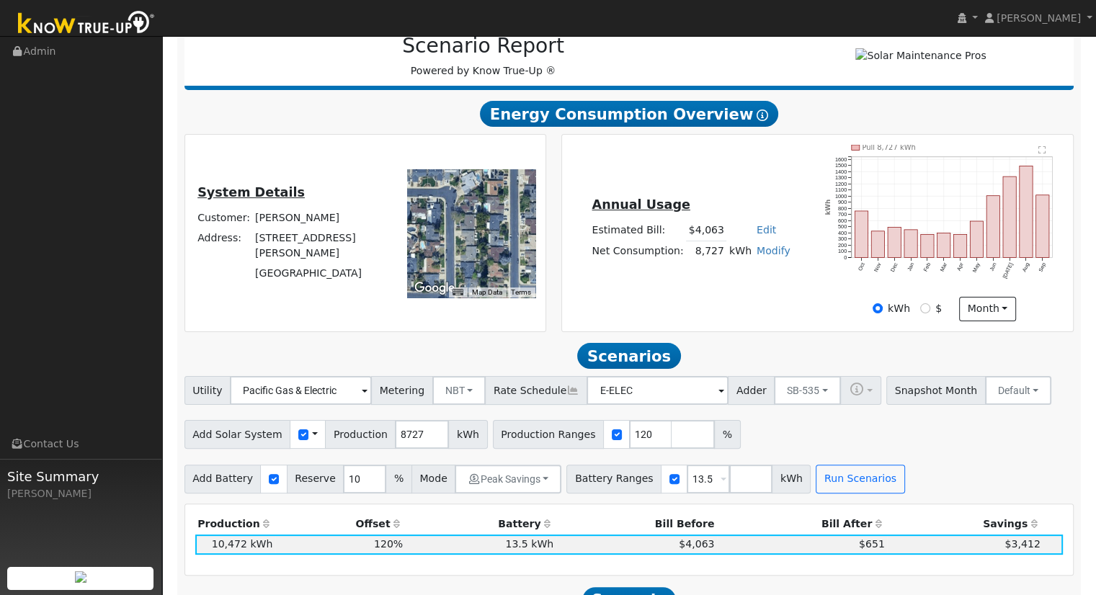
click at [609, 261] on td "Net Consumption:" at bounding box center [637, 251] width 97 height 21
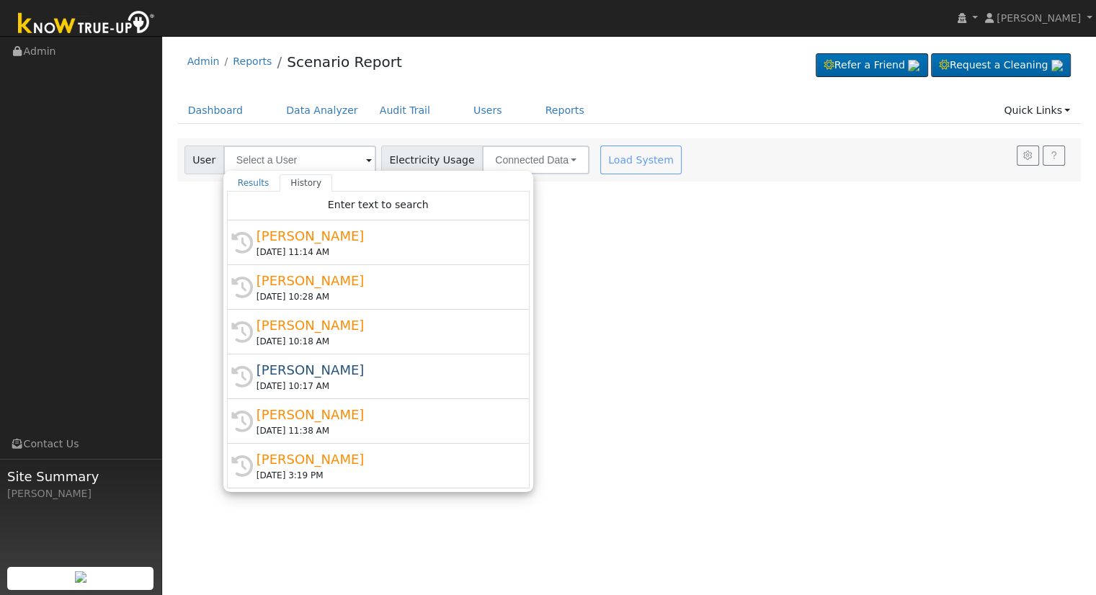
click at [792, 243] on div "User Profile First name Last name Email Email Notifications No Emails No Emails…" at bounding box center [629, 315] width 934 height 559
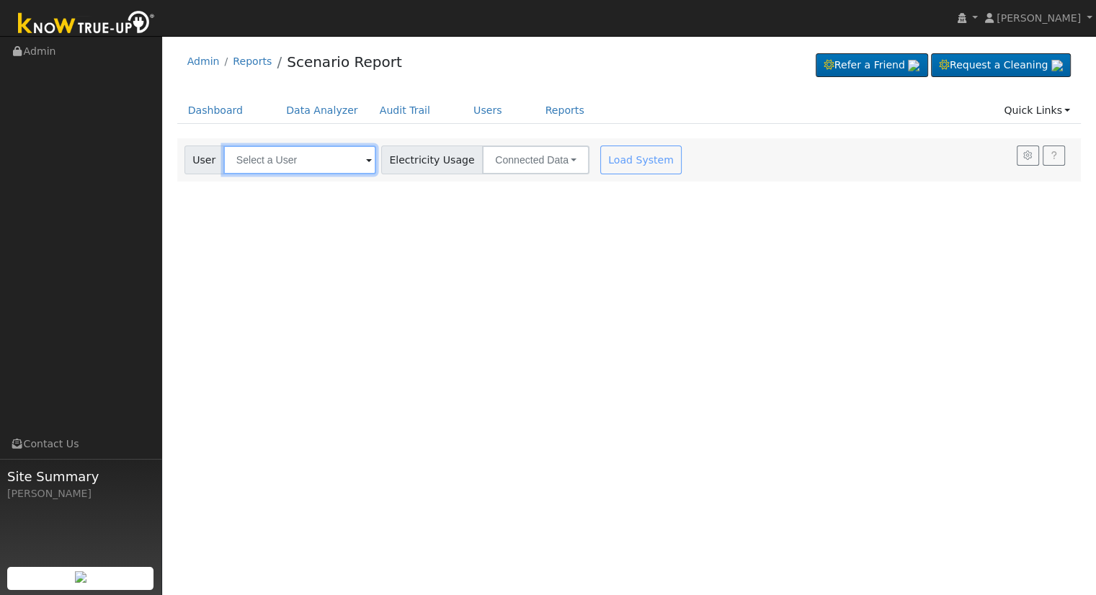
click at [271, 164] on input "text" at bounding box center [299, 160] width 153 height 29
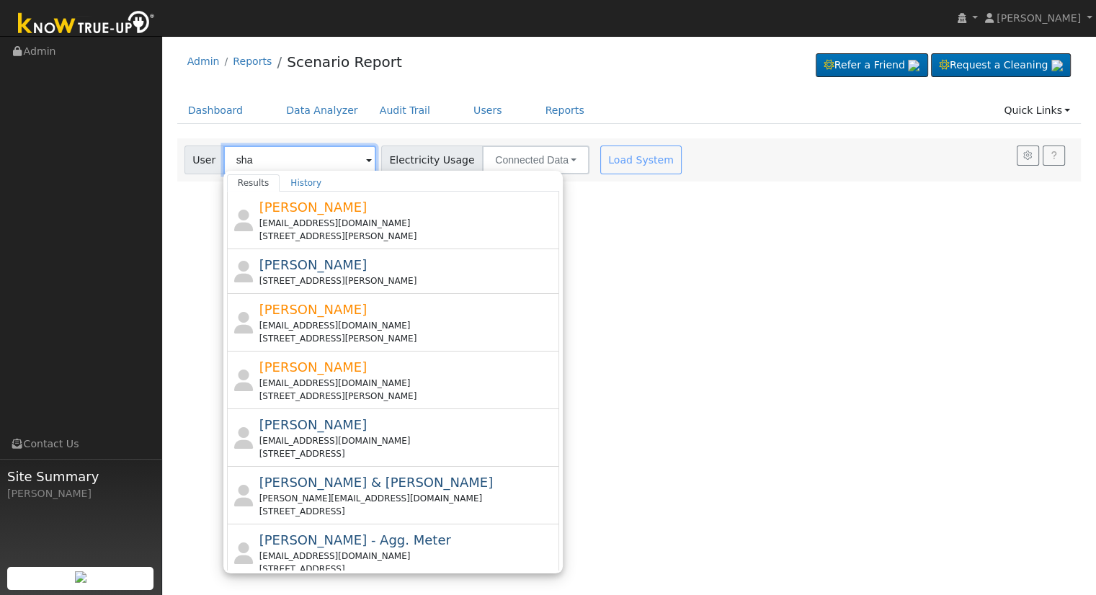
type input "sha"
